Goal: Information Seeking & Learning: Obtain resource

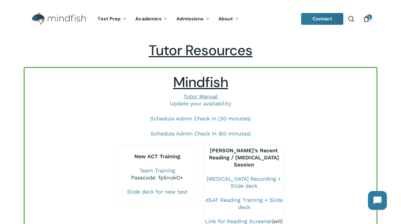
drag, startPoint x: 41, startPoint y: 104, endPoint x: 49, endPoint y: 110, distance: 9.9
click at [41, 104] on p "Tutor Manual Update your availability" at bounding box center [200, 104] width 340 height 22
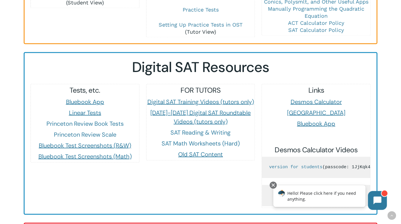
scroll to position [532, 0]
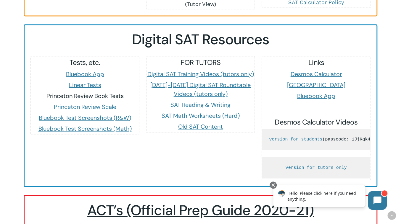
click at [95, 93] on link "Princeton Review Book Tests" at bounding box center [84, 96] width 77 height 8
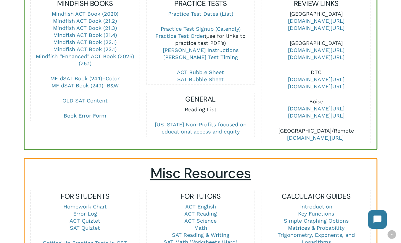
scroll to position [266, 0]
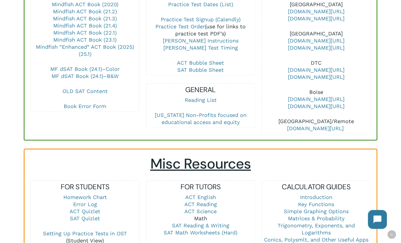
click at [202, 216] on link "Math" at bounding box center [200, 219] width 13 height 6
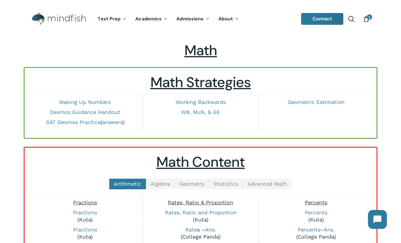
scroll to position [5, 0]
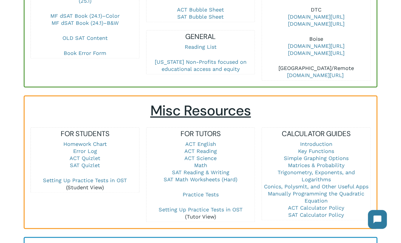
scroll to position [325, 0]
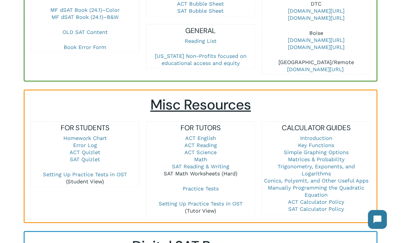
click at [208, 172] on link "SAT Math Worksheets (Hard)" at bounding box center [201, 174] width 74 height 6
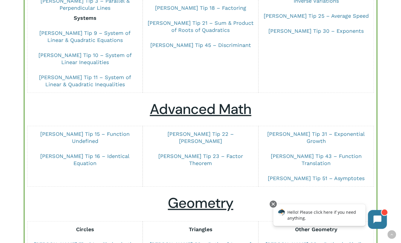
scroll to position [89, 0]
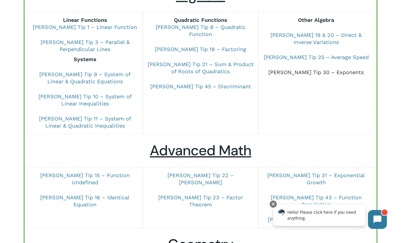
click at [292, 71] on link "[PERSON_NAME] Tip 30 – Exponents" at bounding box center [315, 72] width 95 height 6
